Goal: Information Seeking & Learning: Learn about a topic

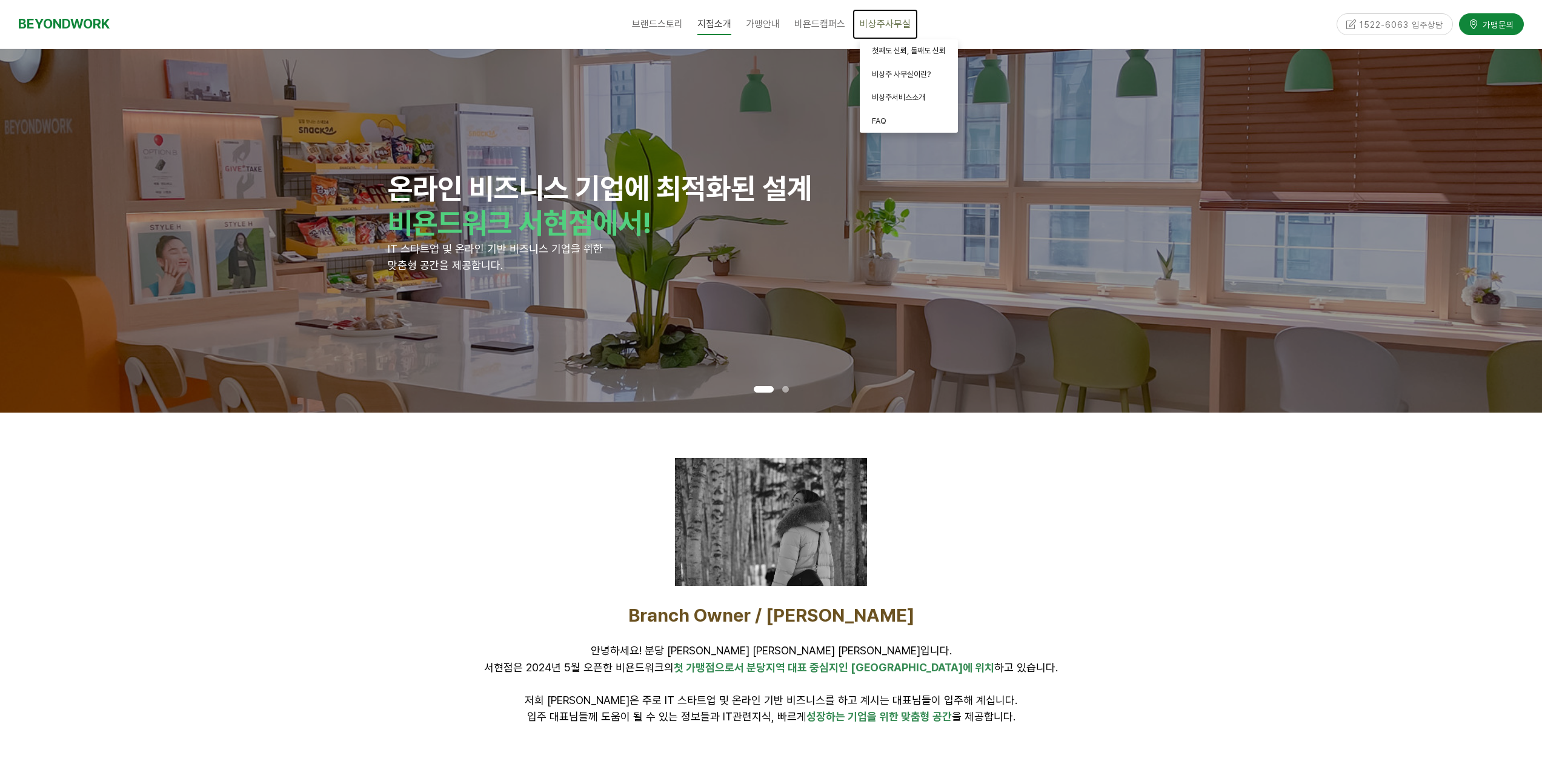
click at [882, 26] on span "비상주사무실" at bounding box center [885, 24] width 51 height 12
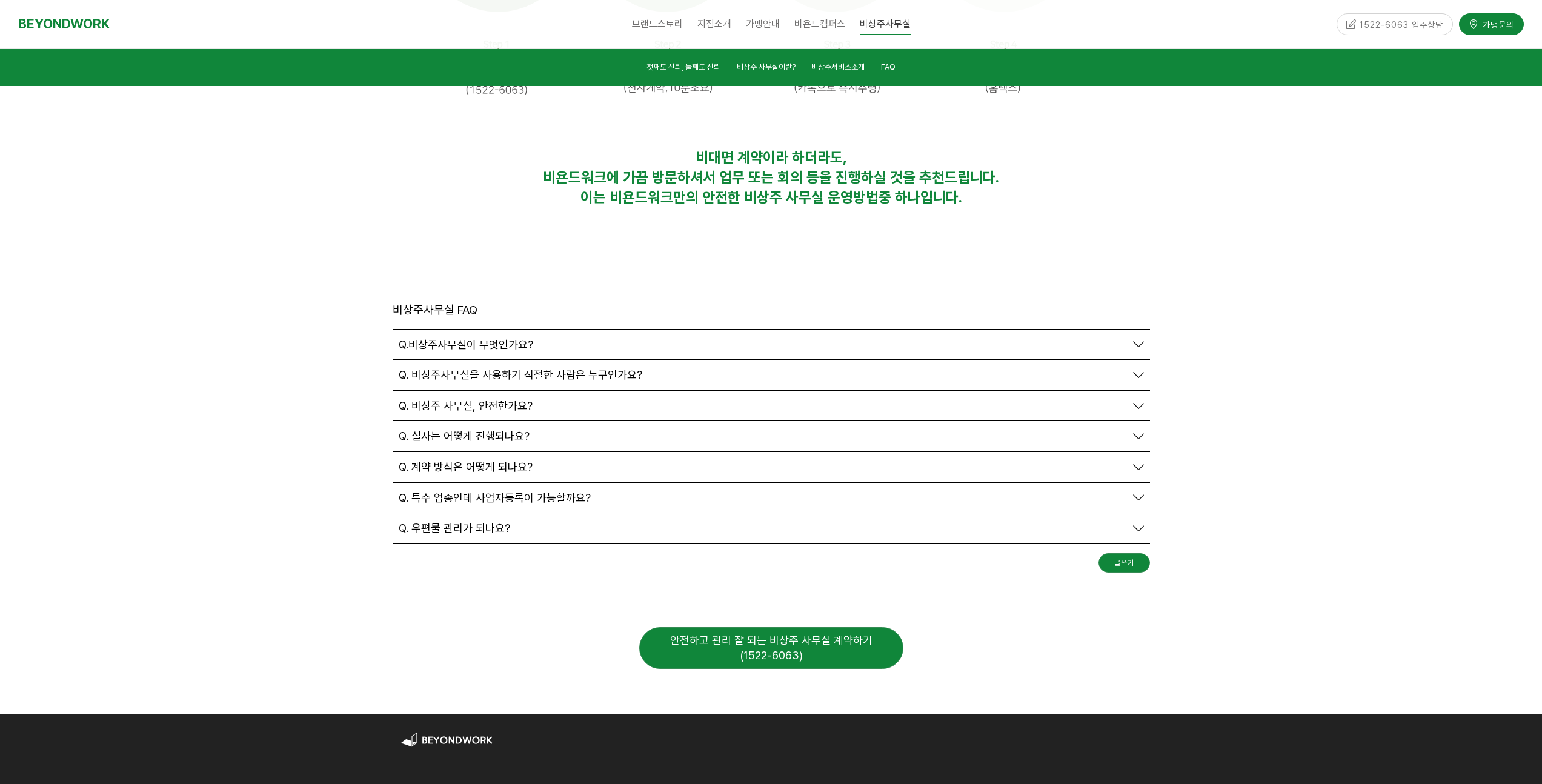
scroll to position [4051, 0]
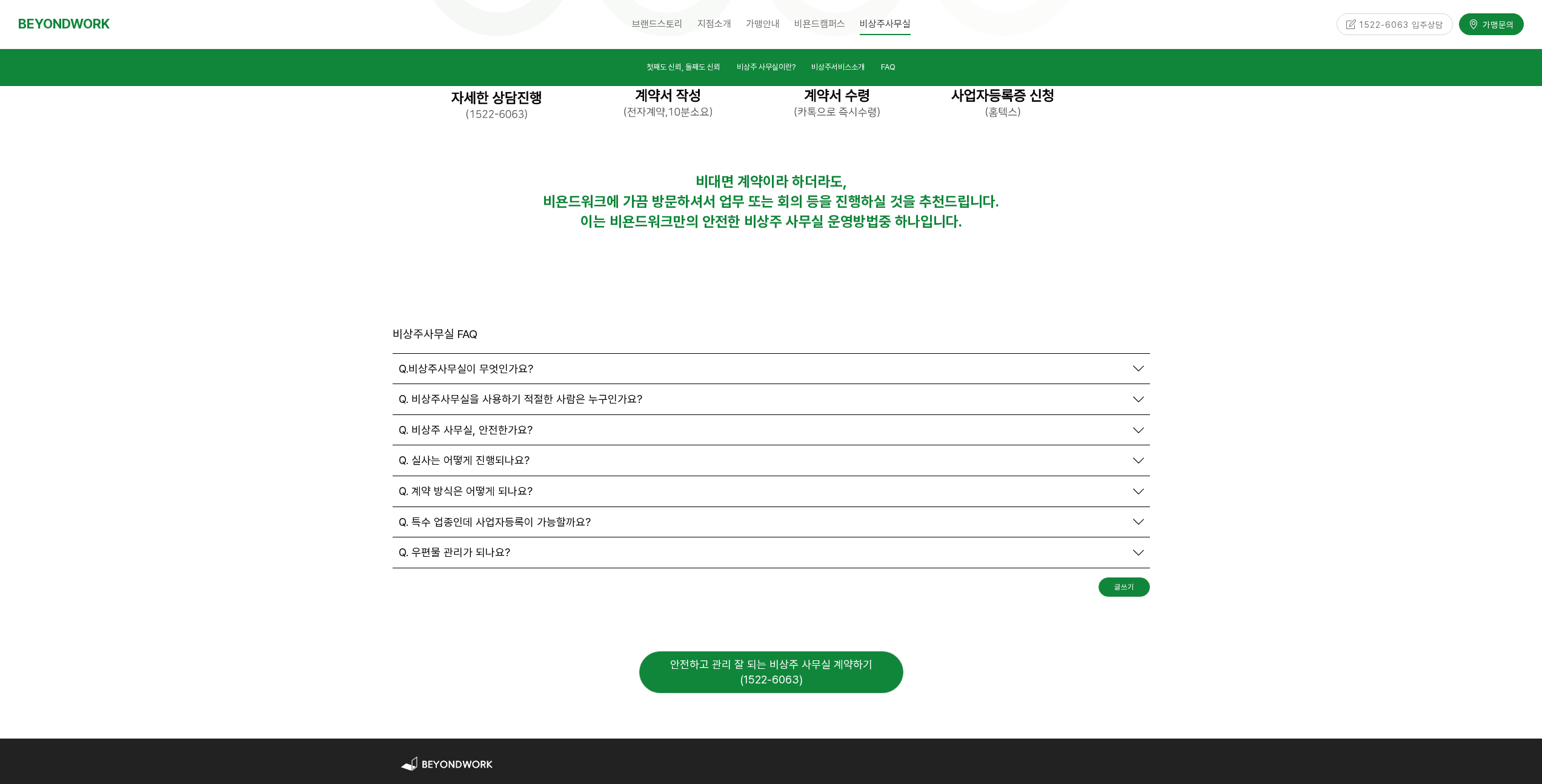
click at [502, 362] on span "Q.비상주사무실이 무엇인가요?" at bounding box center [466, 369] width 135 height 13
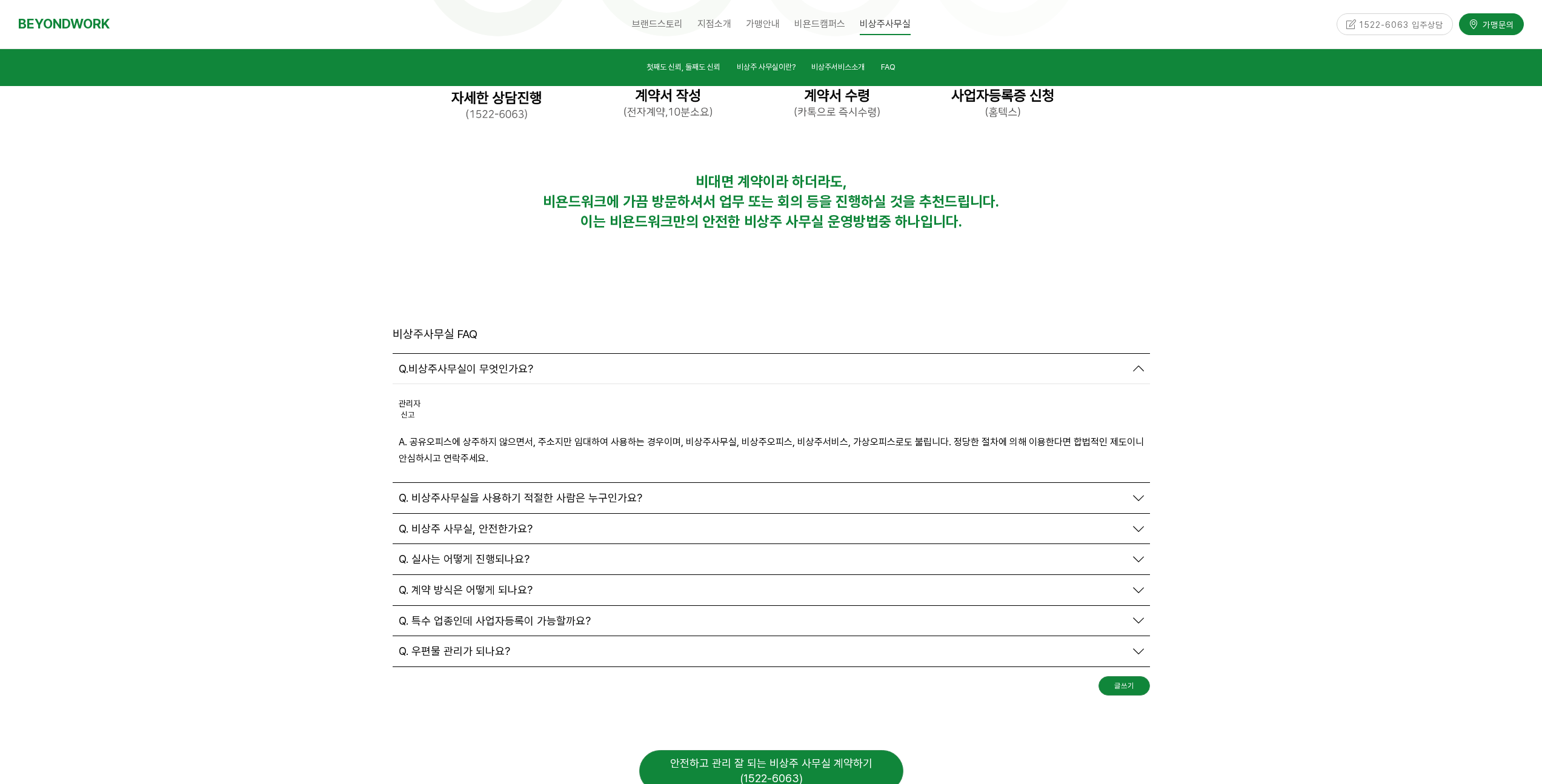
click at [560, 492] on span "Q. 비상주사무실을 사용하기 적절한 사람은 누구인가요?" at bounding box center [520, 498] width 244 height 13
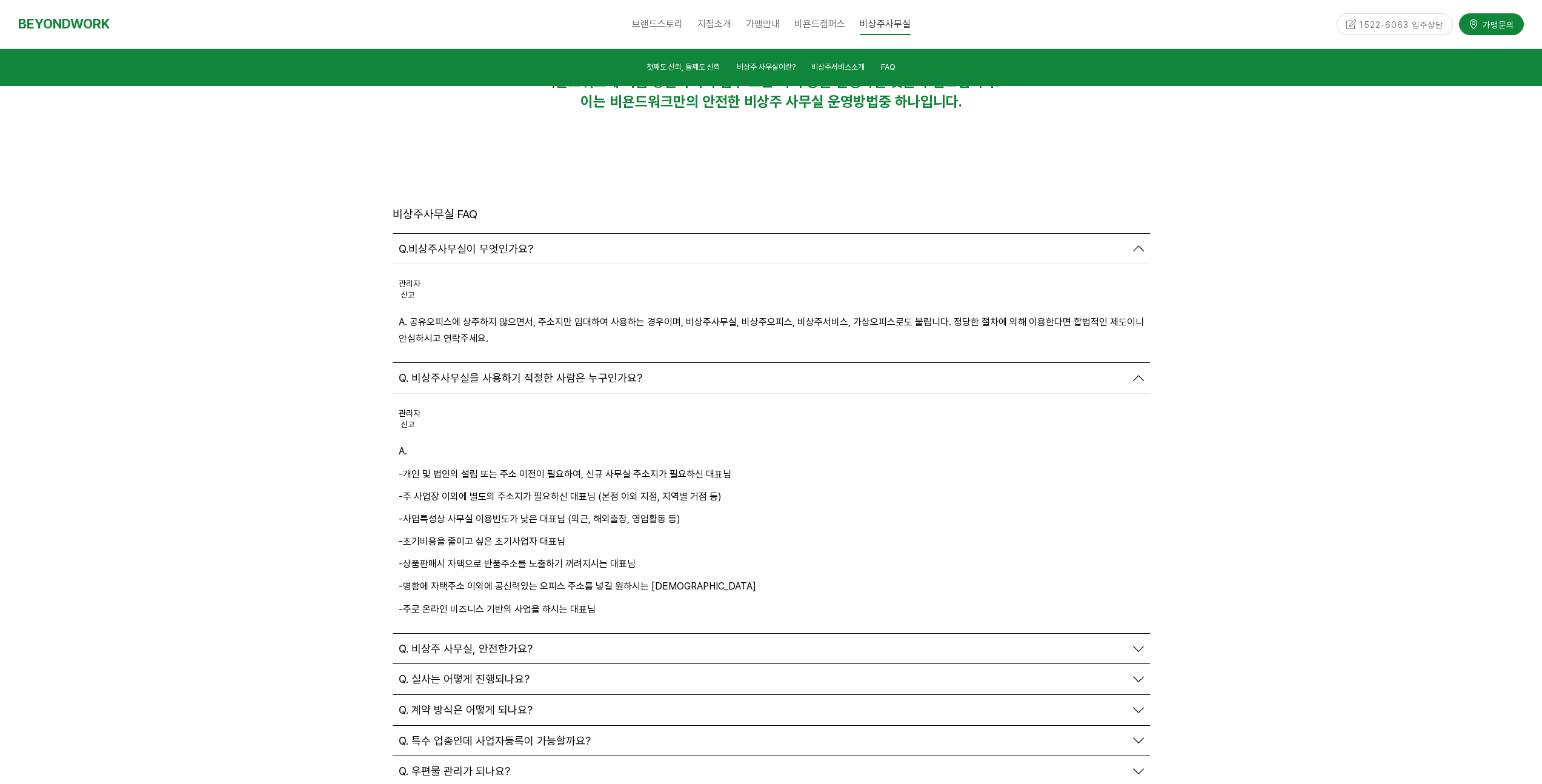
scroll to position [4221, 0]
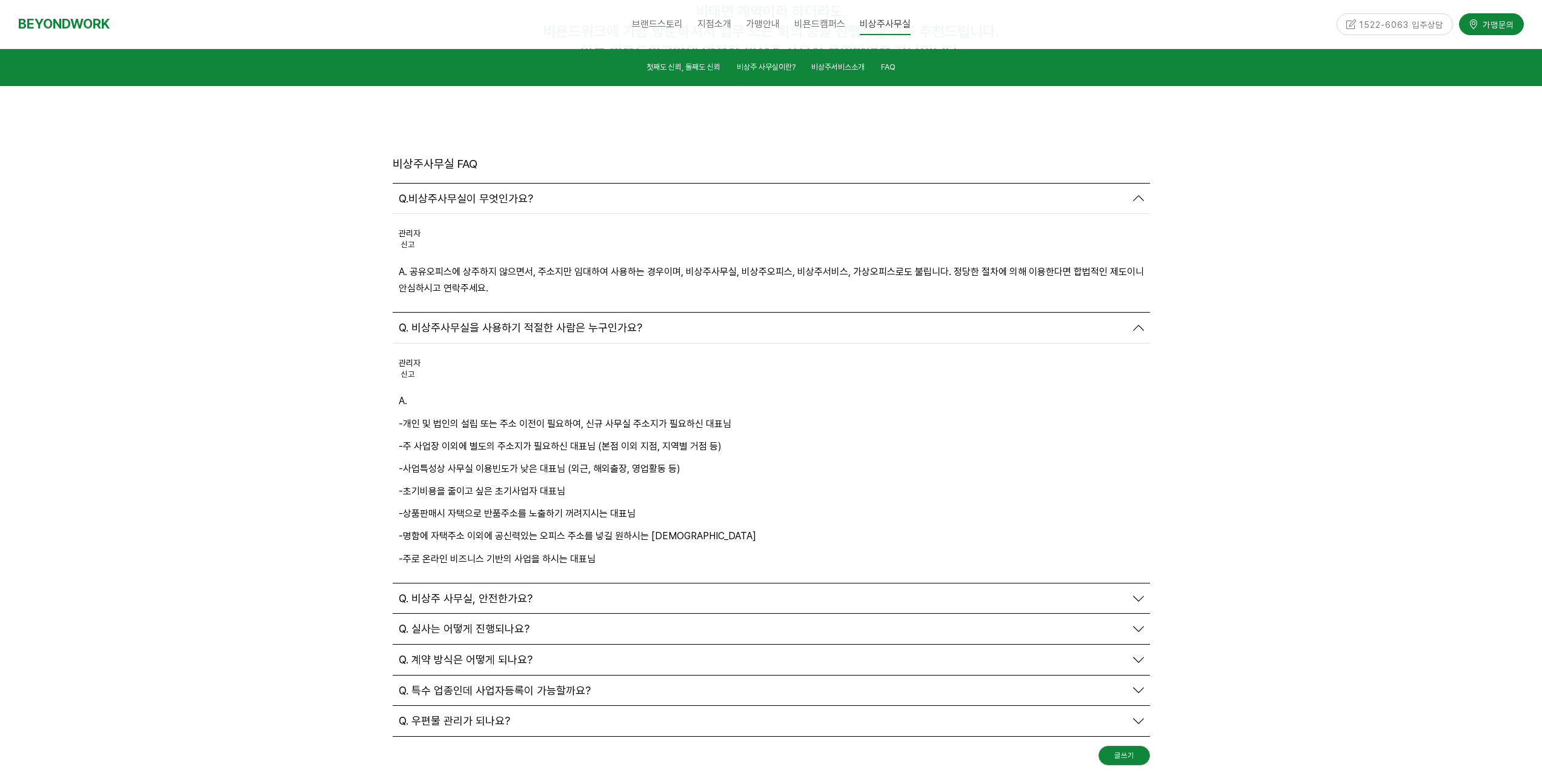
click at [553, 592] on div "Q. 비상주 사무실, 안전한가요?" at bounding box center [762, 598] width 727 height 13
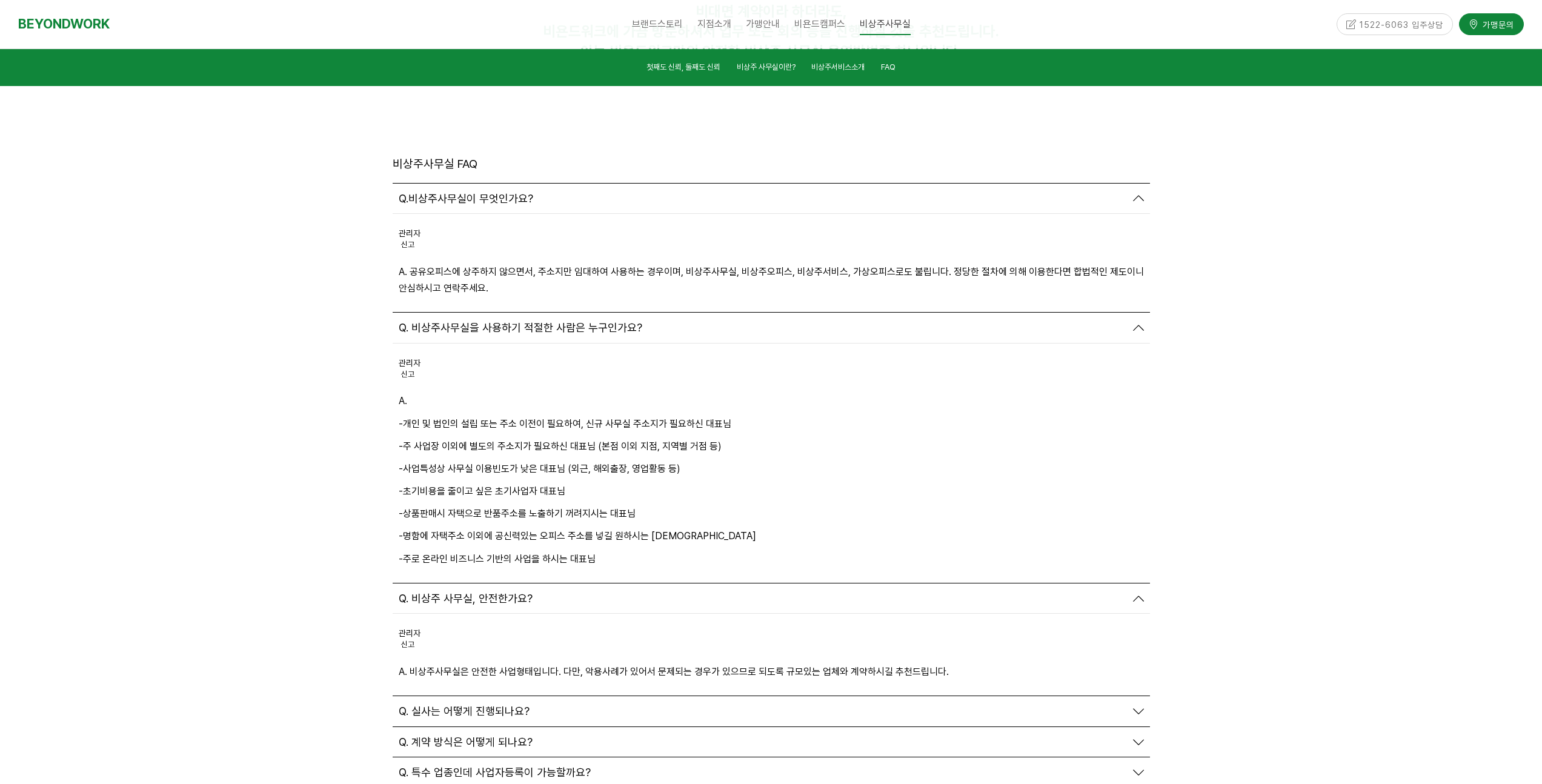
click at [563, 736] on div "Q. 계약 방식은 어떻게 되나요?" at bounding box center [762, 742] width 727 height 13
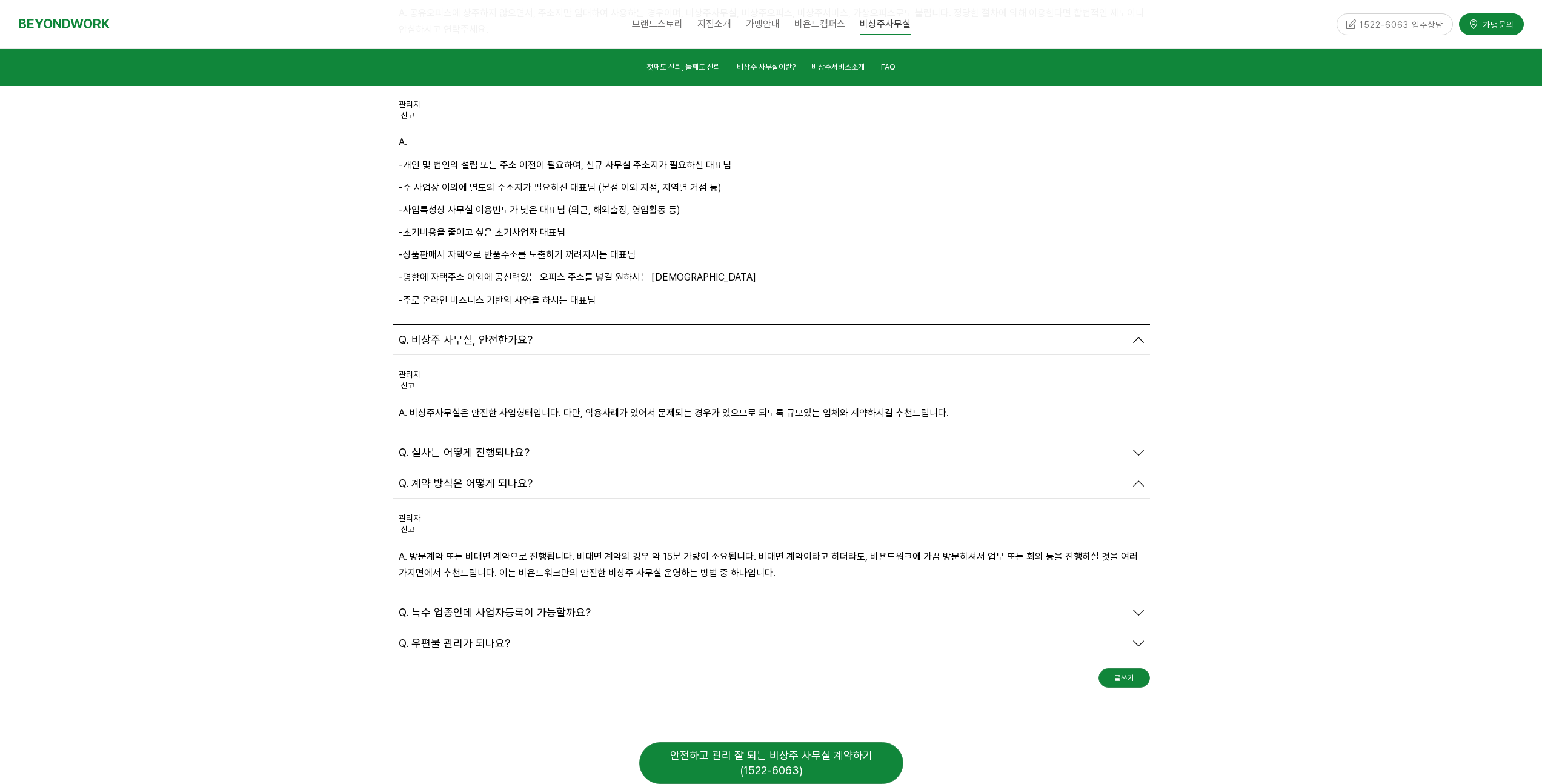
scroll to position [4782, 0]
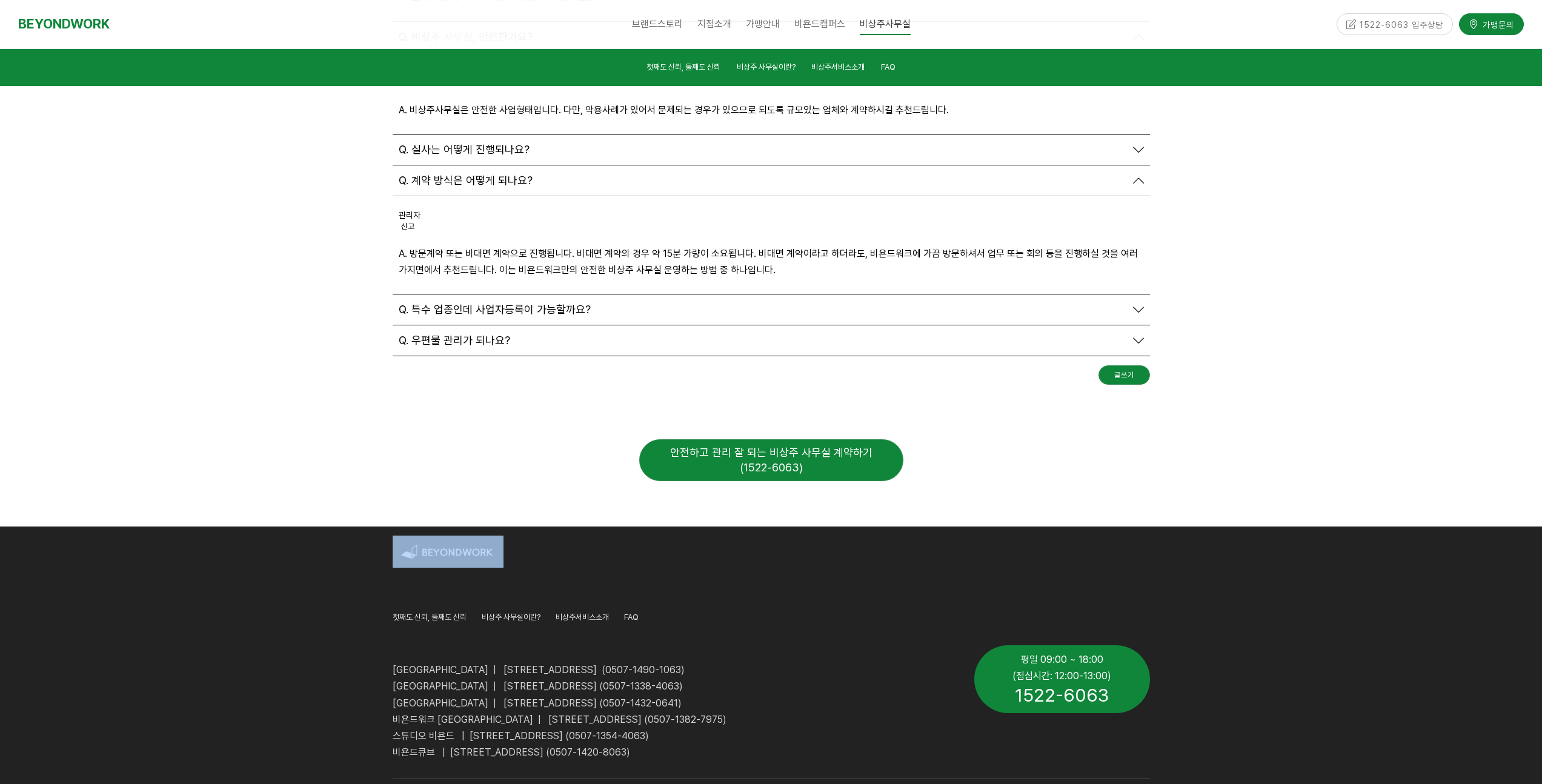
drag, startPoint x: 457, startPoint y: 527, endPoint x: 322, endPoint y: 515, distance: 135.5
click at [322, 526] on div "첫째도 신뢰, 둘째도 신뢰 비상주 사무실이란? 비상주서비스소개 FAQ 비욘드워크 안양역점 | 경기도 안양시 만안구 324번길 14, 2층, 3…" at bounding box center [771, 686] width 1542 height 319
click at [322, 526] on div at bounding box center [771, 686] width 1542 height 319
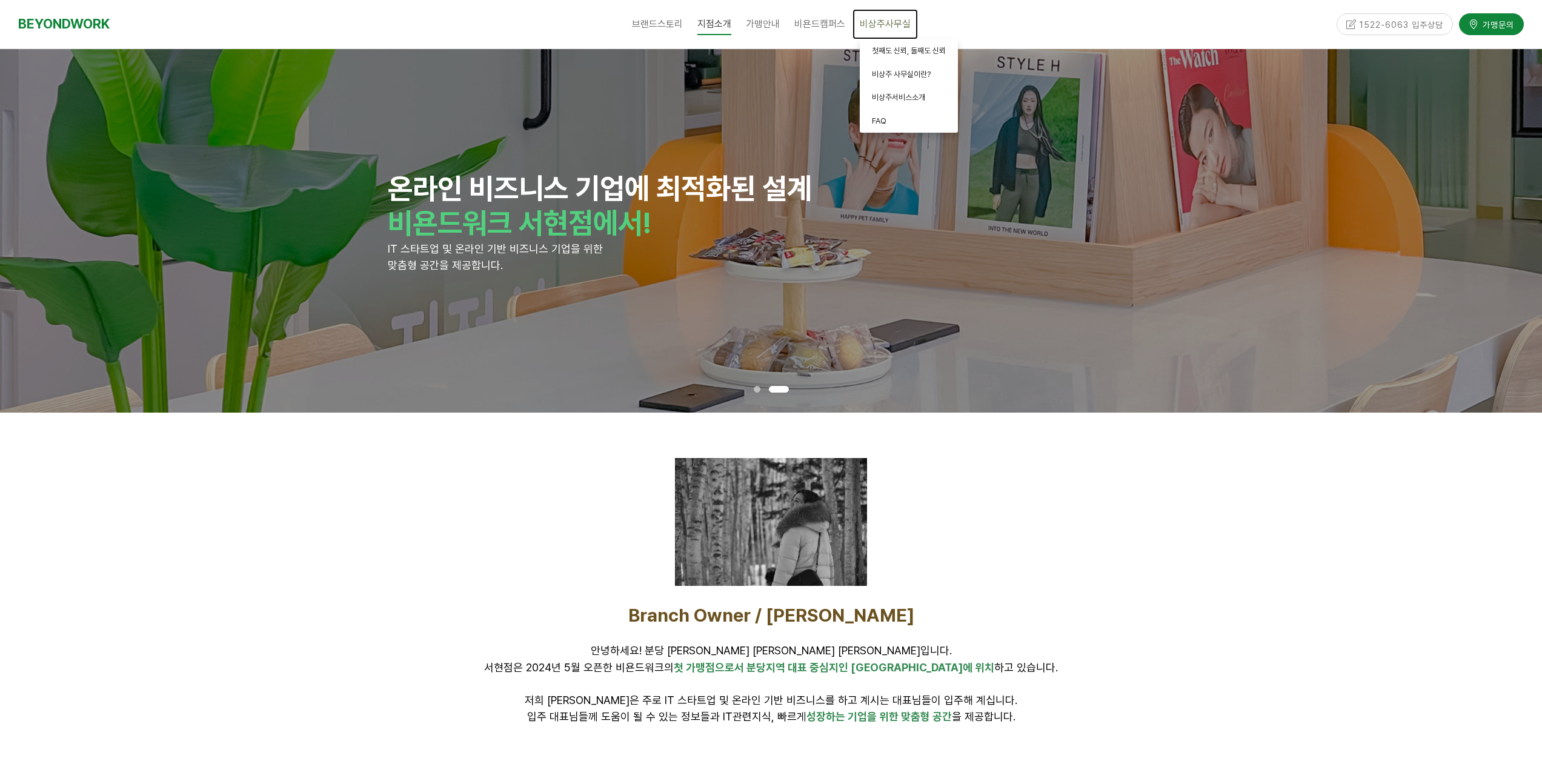
click at [889, 25] on span "비상주사무실" at bounding box center [885, 24] width 51 height 12
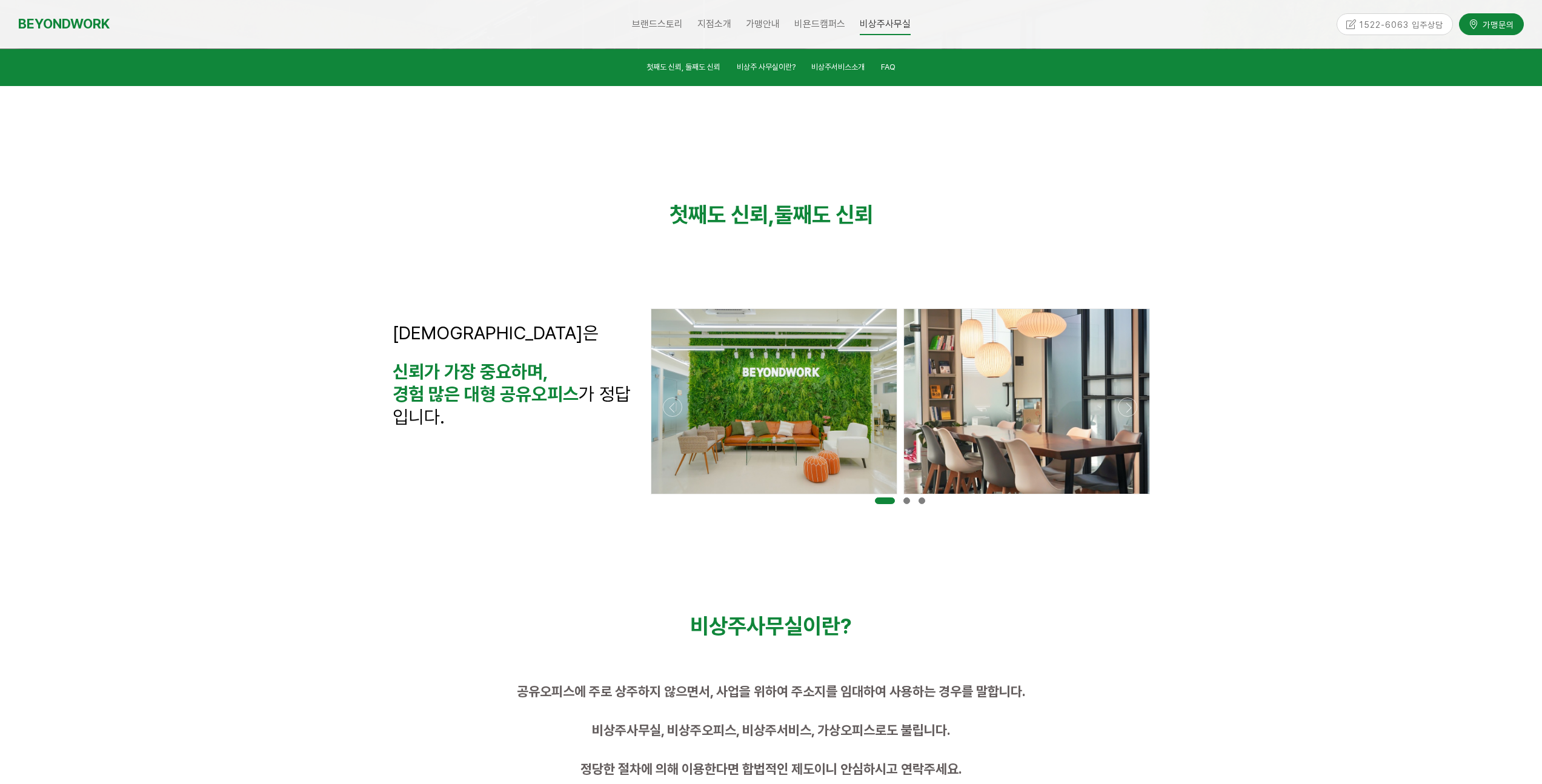
scroll to position [175, 0]
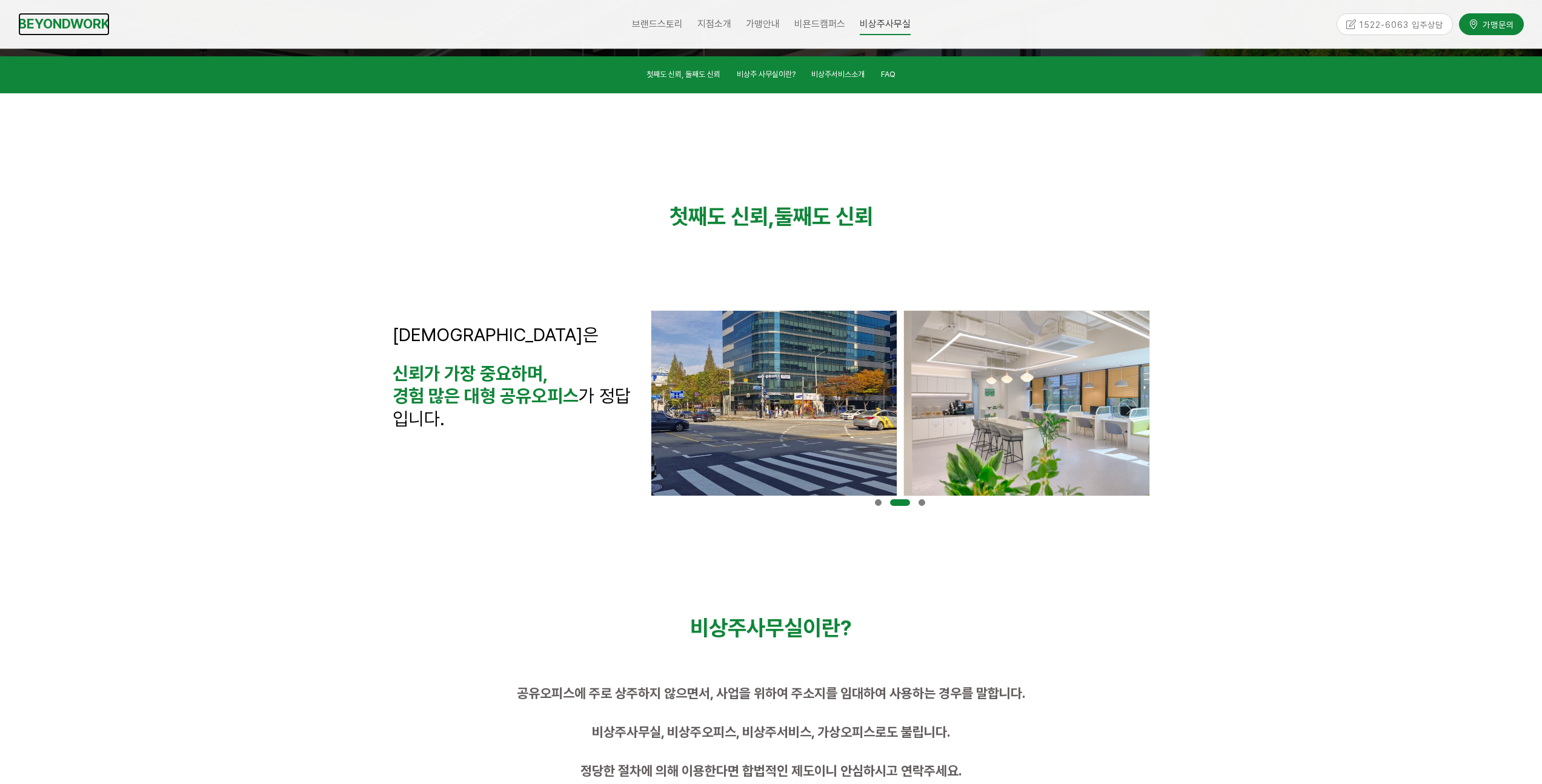
click at [54, 30] on link "BEYONDWORK" at bounding box center [64, 24] width 92 height 22
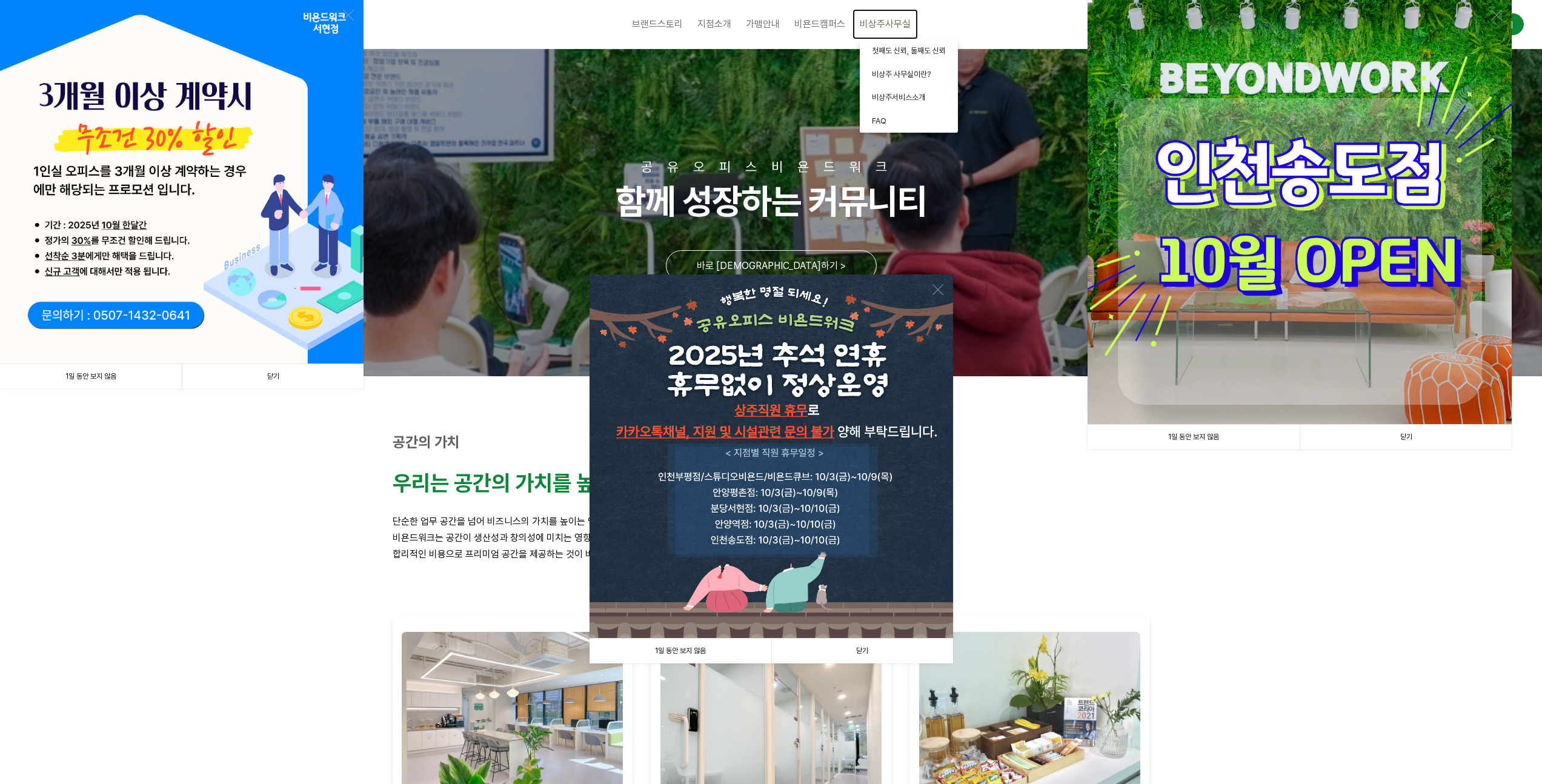
click at [868, 22] on span "비상주사무실" at bounding box center [885, 24] width 51 height 12
